Goal: Information Seeking & Learning: Learn about a topic

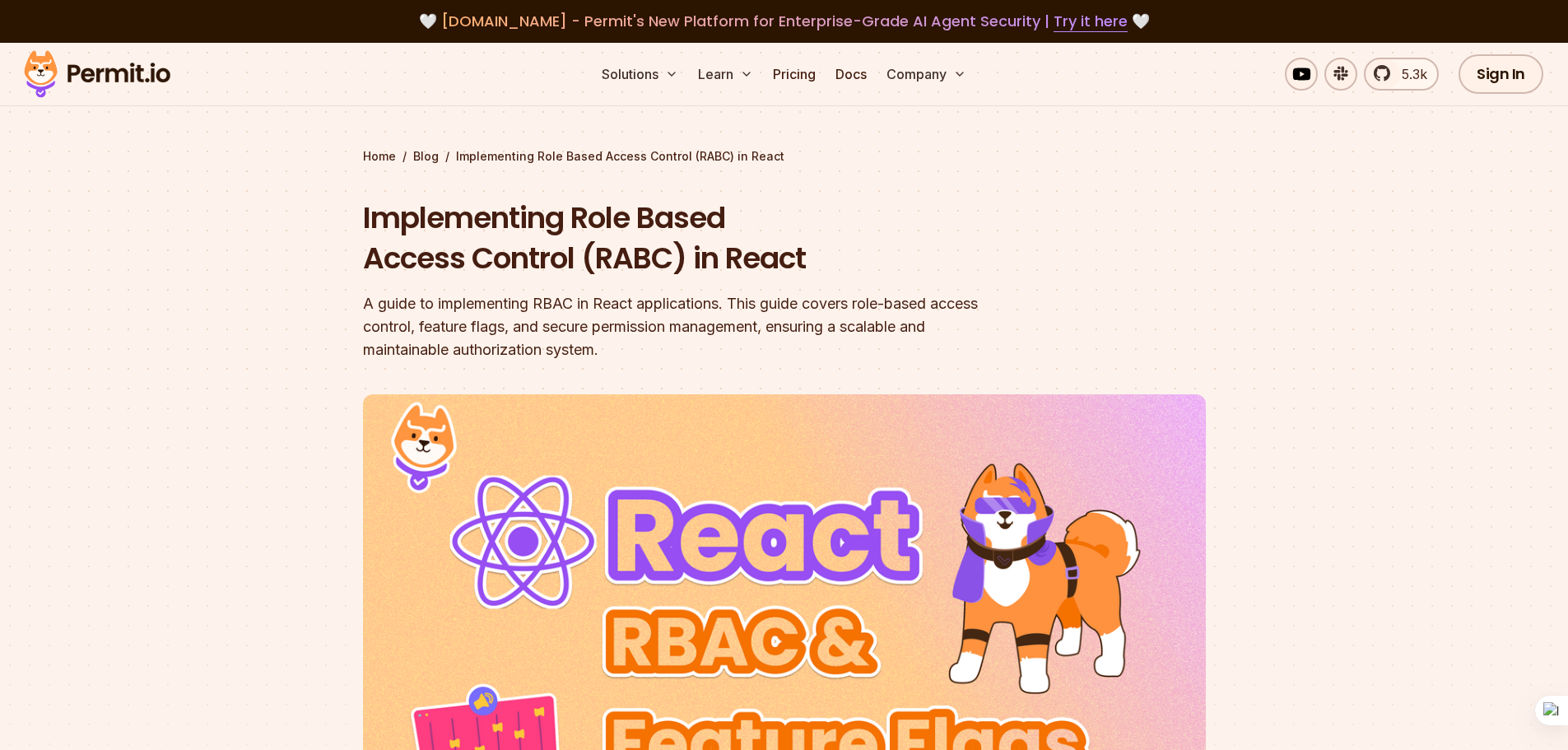
click at [213, 159] on section "Home / Blog / Implementing Role Based Access Control (RABC) in React Implementi…" at bounding box center [784, 520] width 1568 height 953
click at [1160, 202] on header "Implementing Role Based Access Control (RABC) in React A guide to implementing …" at bounding box center [784, 577] width 843 height 759
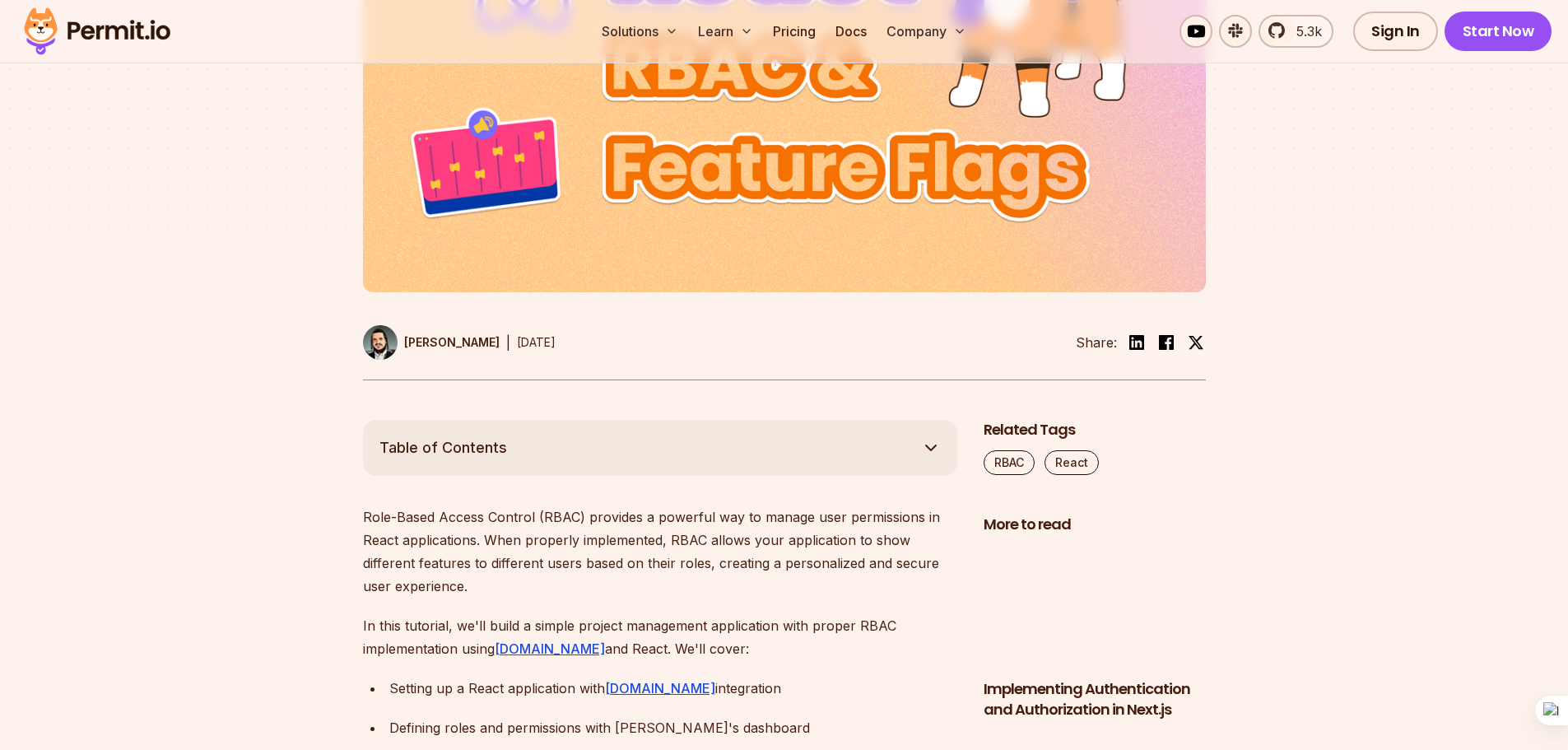
scroll to position [494, 0]
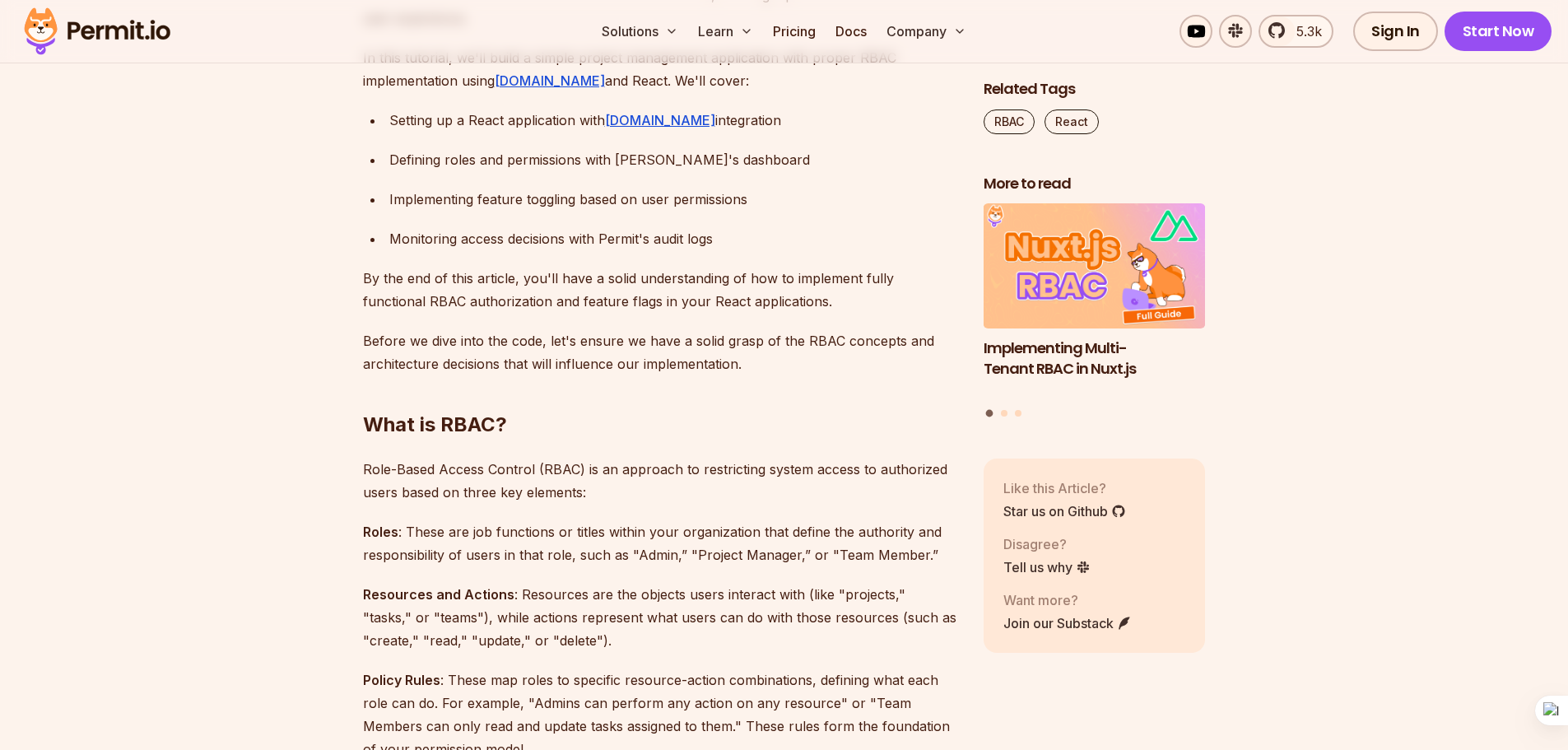
scroll to position [1235, 0]
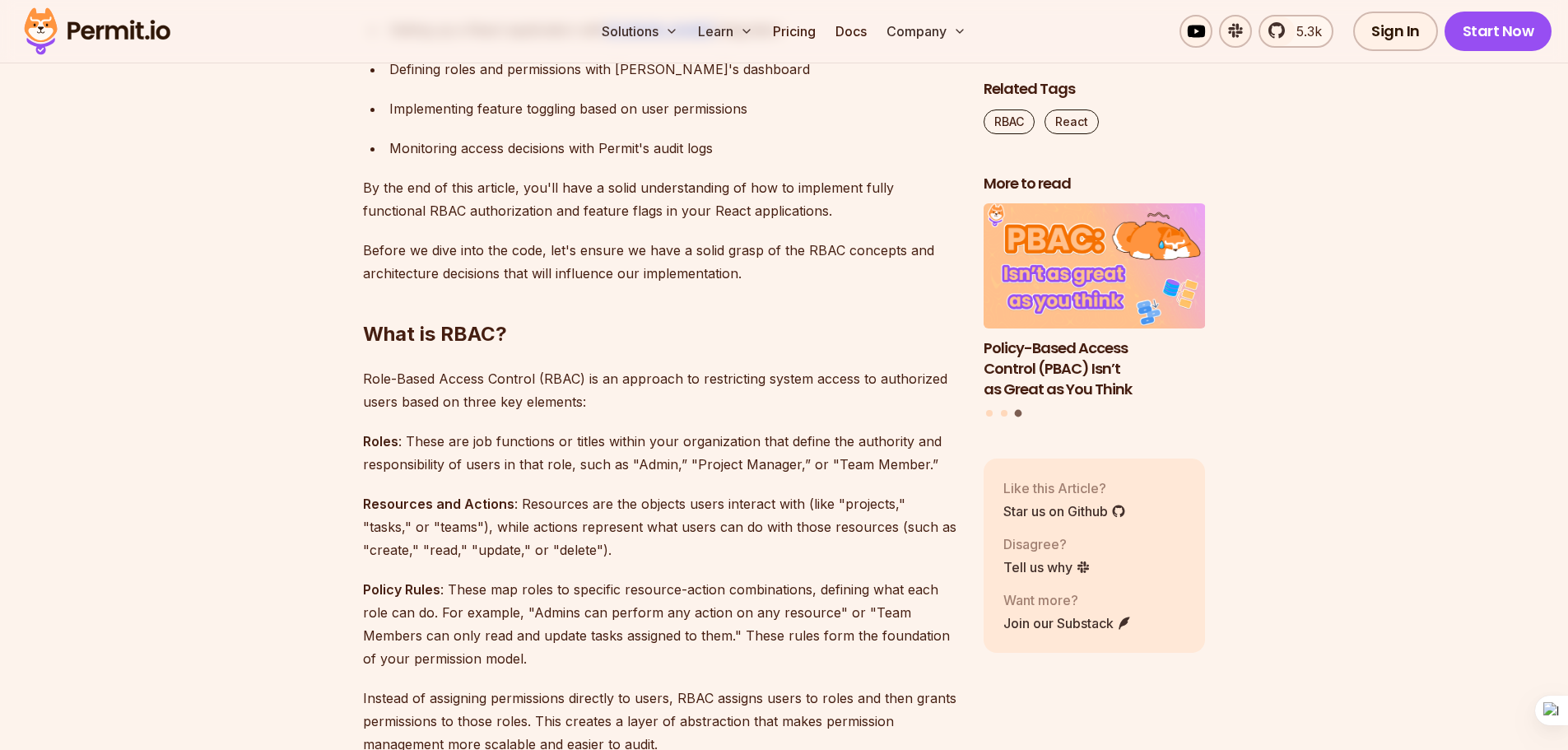
click at [379, 138] on ul "Setting up a React application with [DOMAIN_NAME] integration Defining roles an…" at bounding box center [660, 89] width 595 height 142
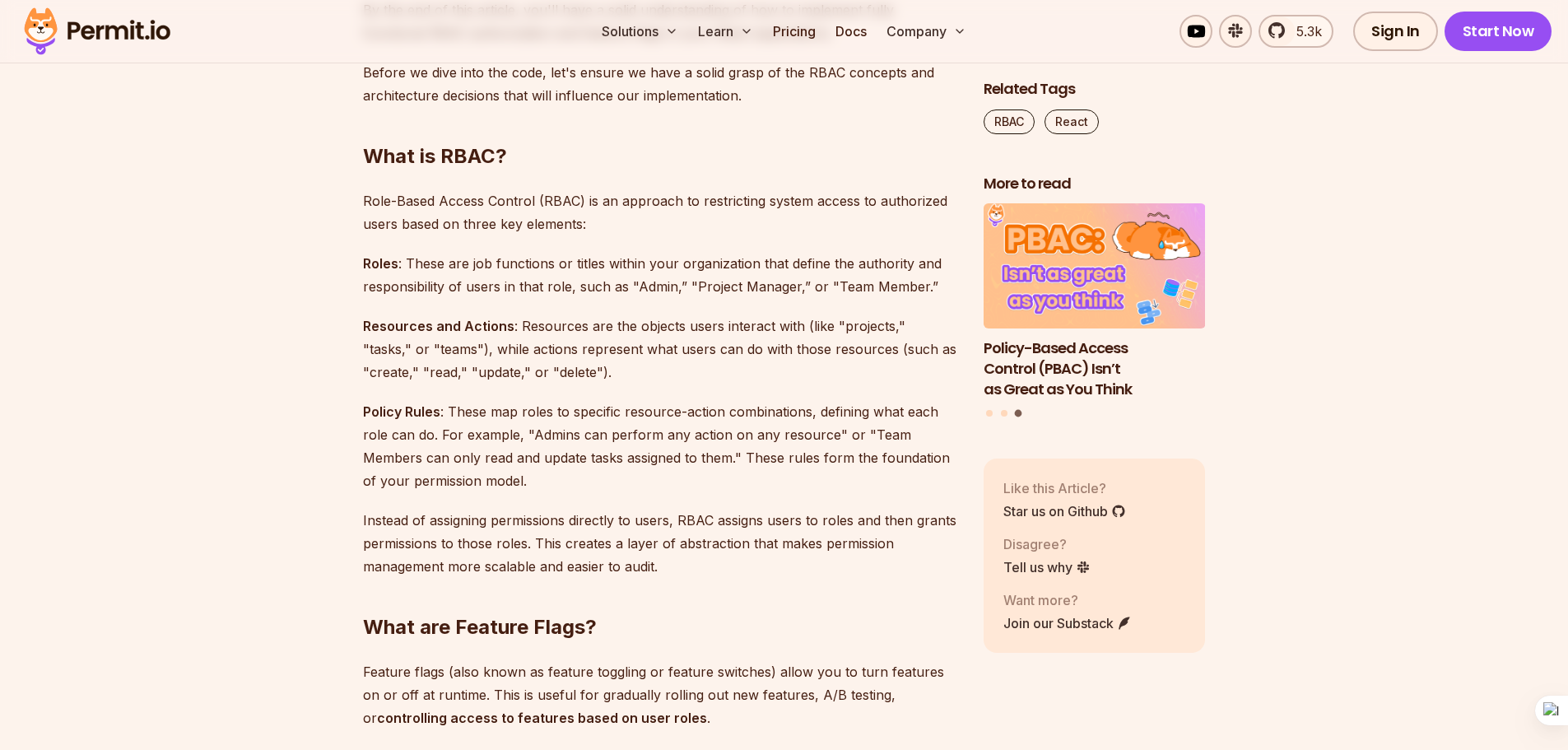
scroll to position [1400, 0]
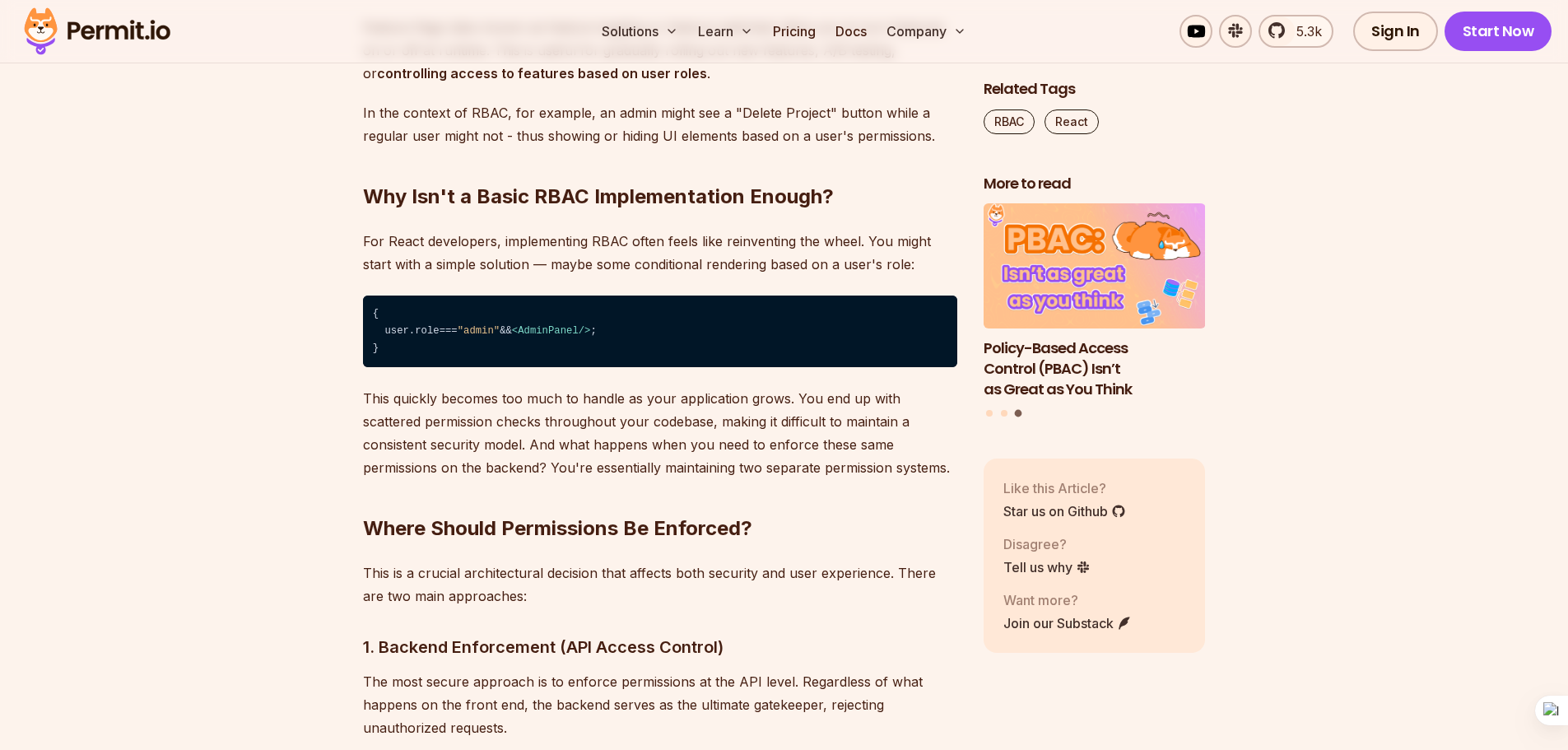
scroll to position [2058, 0]
click at [527, 532] on h2 "Where Should Permissions Be Enforced?" at bounding box center [660, 494] width 595 height 92
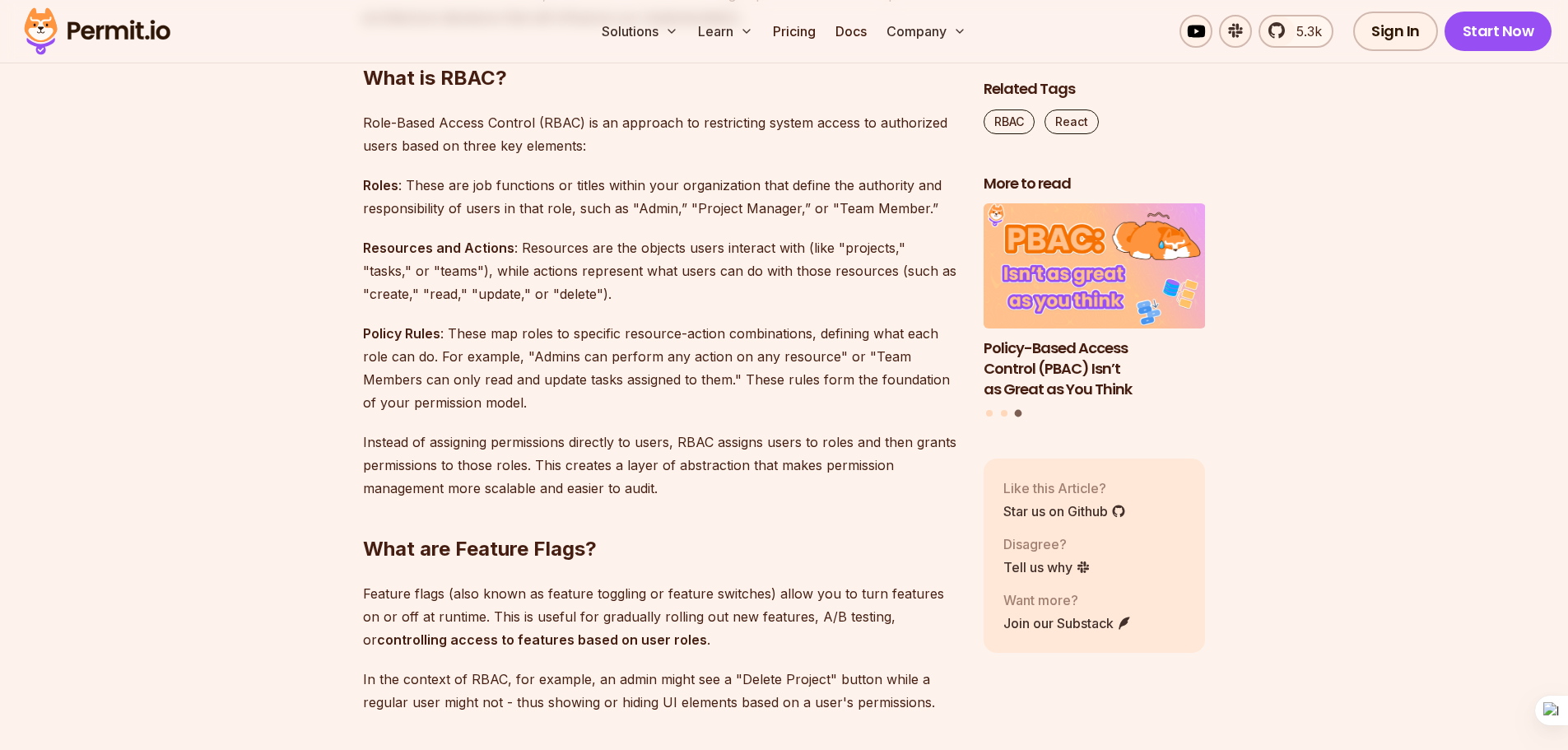
scroll to position [1482, 0]
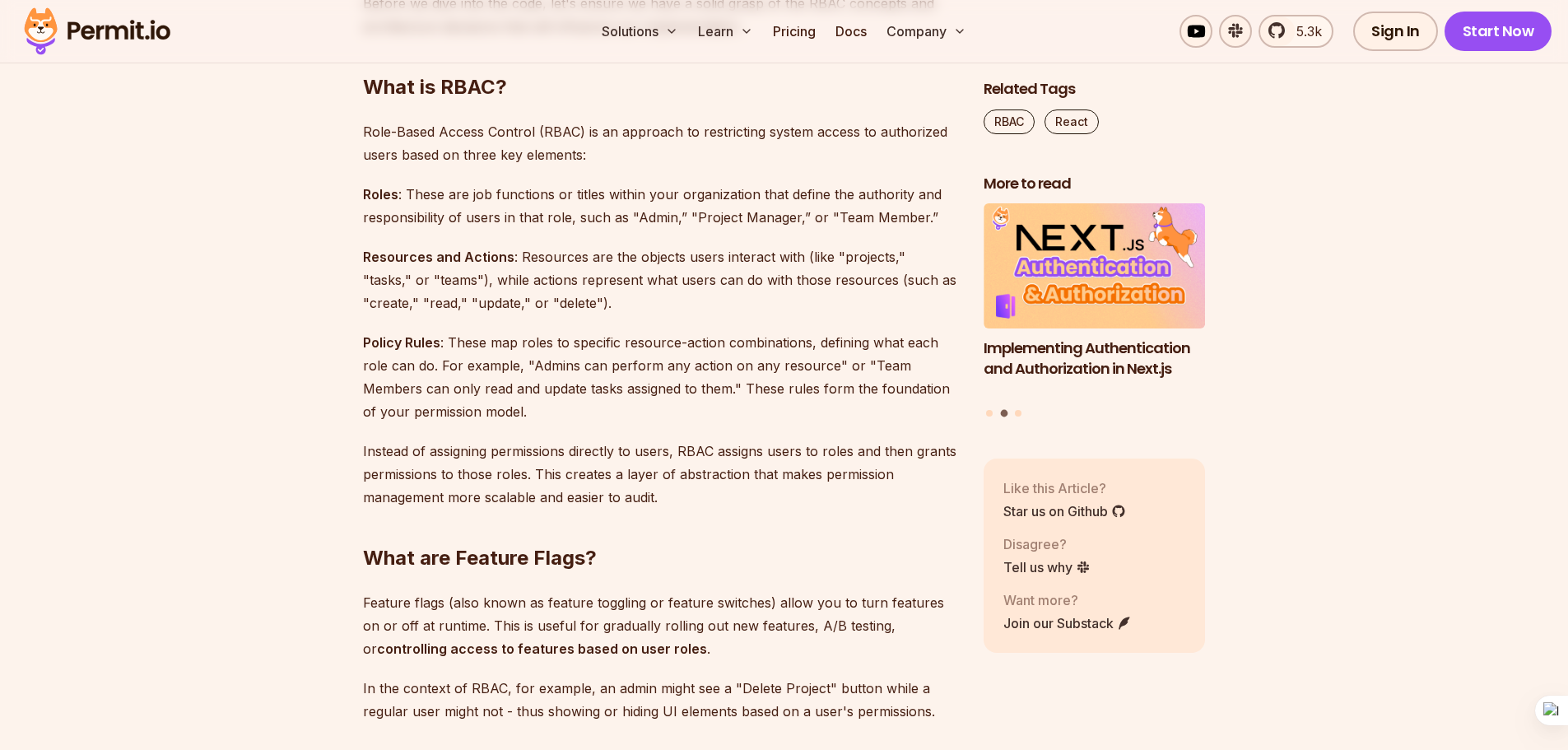
click at [787, 160] on p "Role-Based Access Control (RBAC) is an approach to restricting system access to…" at bounding box center [660, 144] width 595 height 47
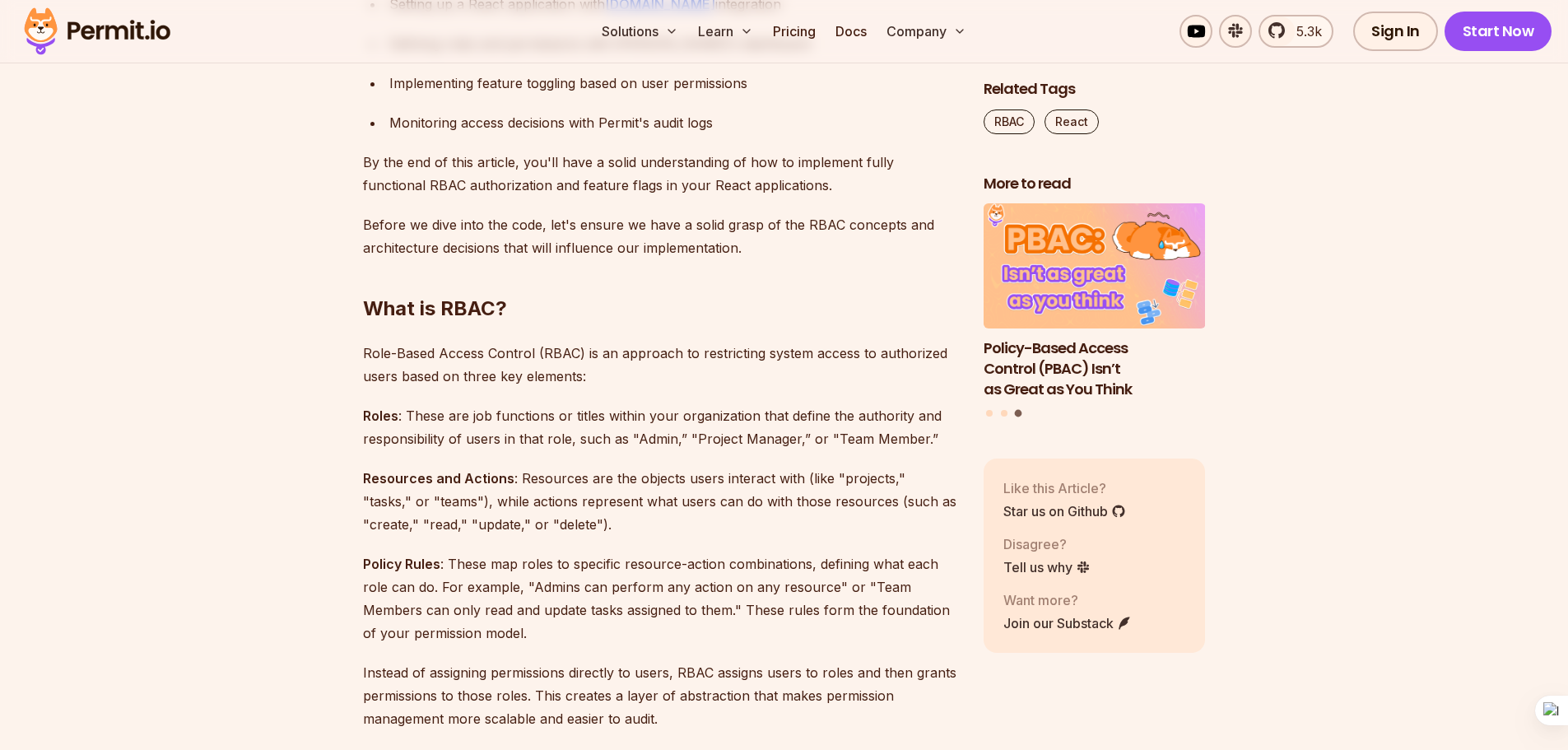
scroll to position [1235, 0]
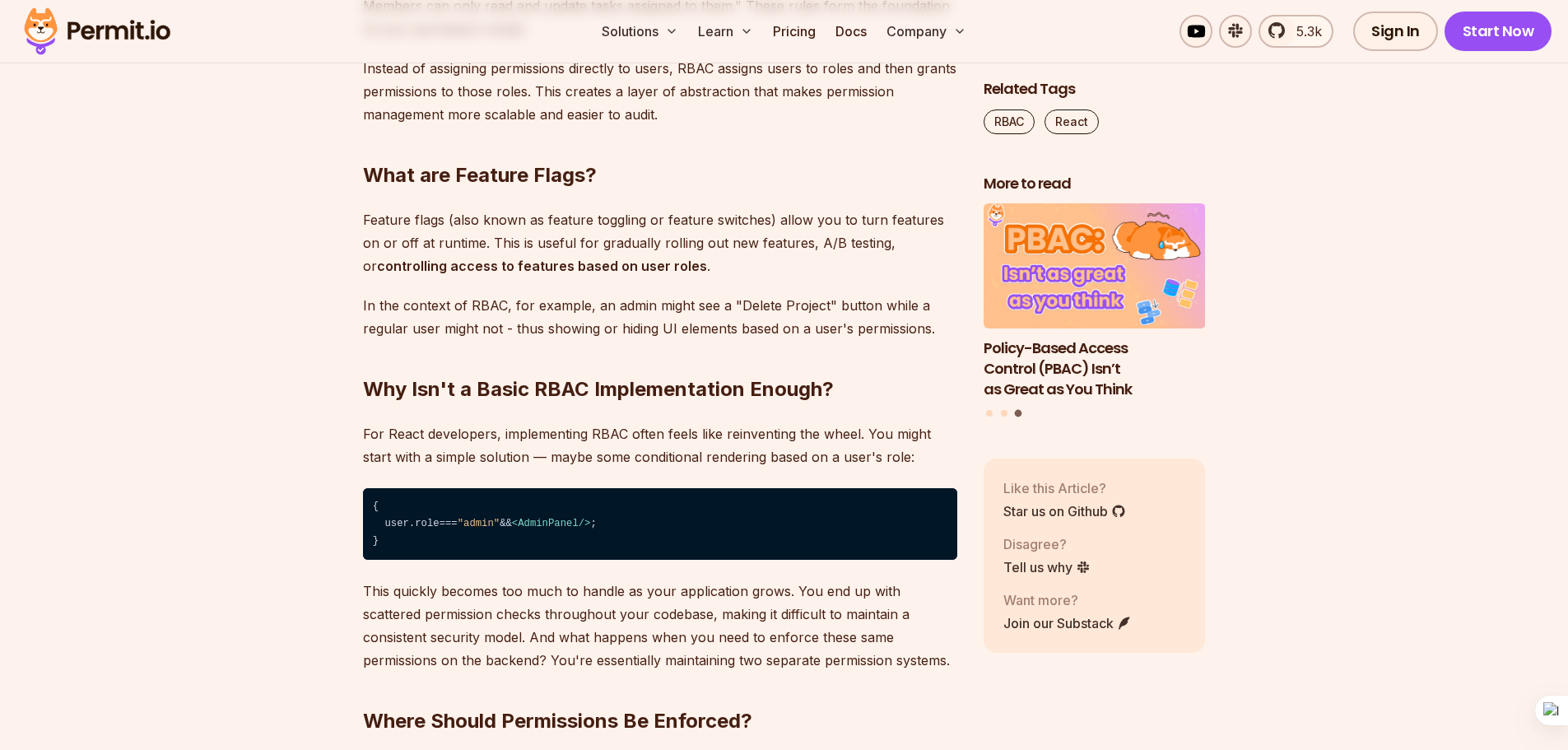
scroll to position [1894, 0]
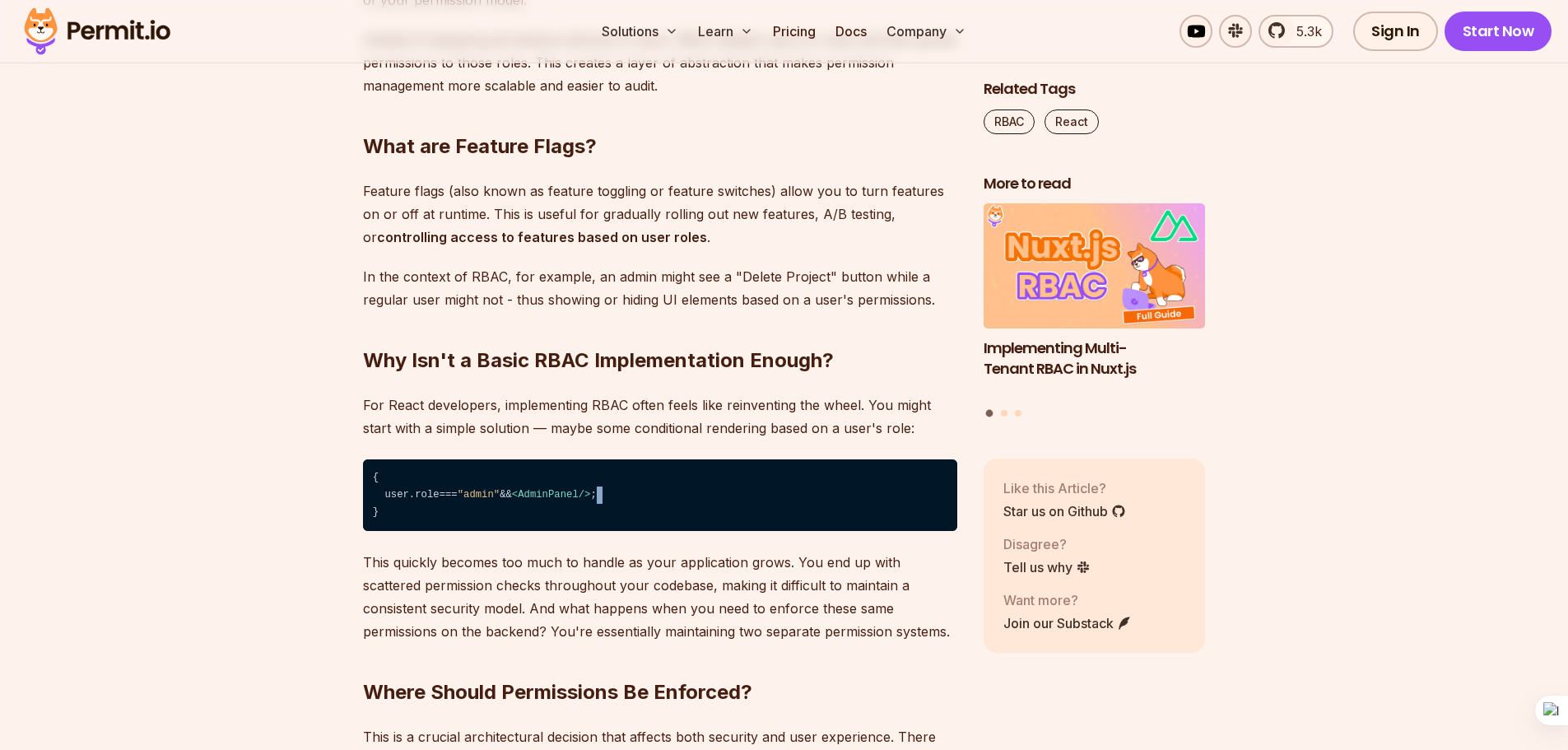
drag, startPoint x: 605, startPoint y: 500, endPoint x: 372, endPoint y: 513, distance: 233.4
click at [372, 513] on code "{ user. role === "admin" && < AdminPanel /> ; }" at bounding box center [660, 495] width 595 height 72
click at [363, 434] on p "For React developers, implementing RBAC often feels like reinventing the wheel.…" at bounding box center [660, 417] width 595 height 47
drag, startPoint x: 242, startPoint y: 203, endPoint x: 210, endPoint y: 272, distance: 76.1
